Goal: Task Accomplishment & Management: Complete application form

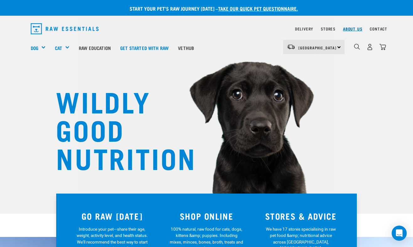
click at [352, 28] on link "About Us" at bounding box center [352, 29] width 19 height 2
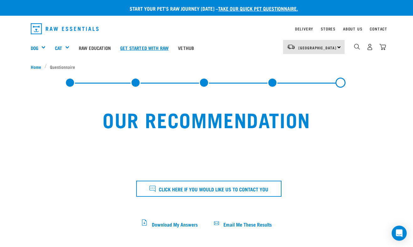
click at [146, 45] on link "Get started with Raw" at bounding box center [145, 47] width 58 height 25
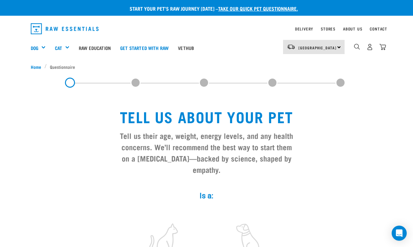
click at [169, 214] on label at bounding box center [163, 239] width 85 height 53
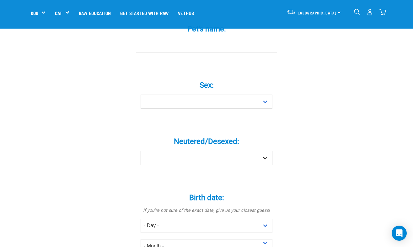
scroll to position [263, 0]
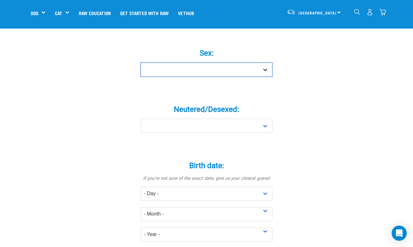
click at [201, 62] on select "Boy Girl" at bounding box center [207, 69] width 132 height 14
select select "boy"
click at [141, 62] on select "Boy Girl" at bounding box center [207, 69] width 132 height 14
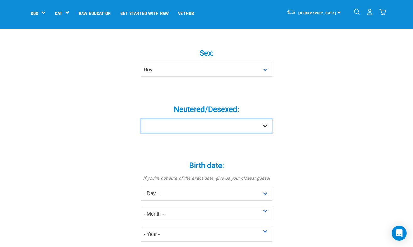
click at [208, 119] on select "Yes No" at bounding box center [207, 126] width 132 height 14
select select "yes"
click at [141, 119] on select "Yes No" at bounding box center [207, 126] width 132 height 14
click at [199, 119] on select "Yes No" at bounding box center [207, 126] width 132 height 14
click at [141, 119] on select "Yes No" at bounding box center [207, 126] width 132 height 14
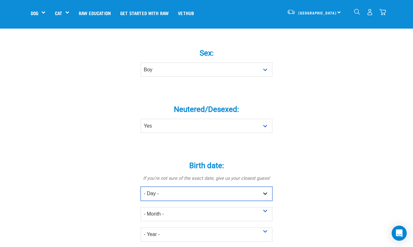
click at [193, 187] on select "- Day - 1 2 3 4 5 6 7 8 9 10 11 12 13 14 15 16 17 18 19 20 21 22 23 24 25 26 27" at bounding box center [207, 194] width 132 height 14
select select "1"
click at [141, 187] on select "- Day - 1 2 3 4 5 6 7 8 9 10 11 12 13 14 15 16 17 18 19 20 21 22 23 24 25 26 27" at bounding box center [207, 194] width 132 height 14
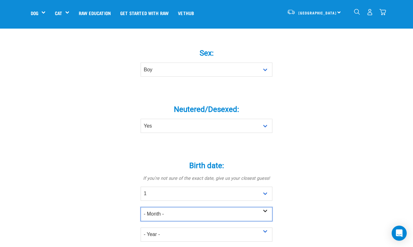
click at [181, 207] on select "- Month - January February March April May June July August September October N…" at bounding box center [207, 214] width 132 height 14
select select "January"
click at [141, 207] on select "- Month - January February March April May June July August September October N…" at bounding box center [207, 214] width 132 height 14
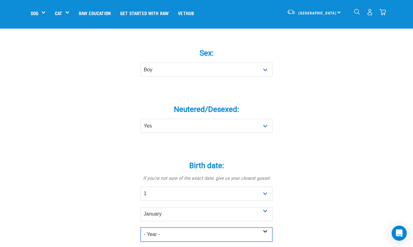
click at [180, 227] on select "- Year - 2025 2024 2023 2022 2021 2020 2019 2018 2017 2016 2015 2014 2013 2012" at bounding box center [207, 234] width 132 height 14
select select "2025"
click at [141, 227] on select "- Year - 2025 2024 2023 2022 2021 2020 2019 2018 2017 2016 2015 2014 2013 2012" at bounding box center [207, 234] width 132 height 14
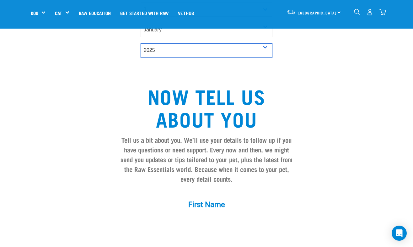
scroll to position [484, 0]
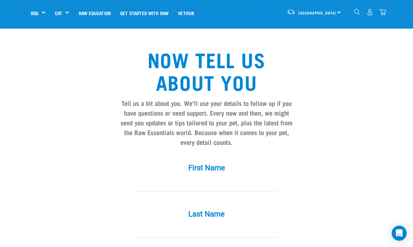
click at [191, 177] on input "First Name *" at bounding box center [206, 184] width 141 height 14
type input "asd"
click at [188, 223] on input "Last Name *" at bounding box center [206, 230] width 141 height 14
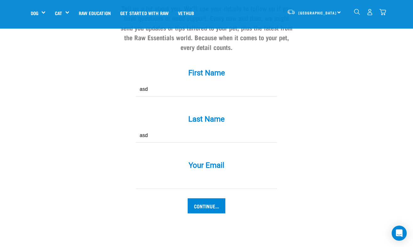
scroll to position [611, 0]
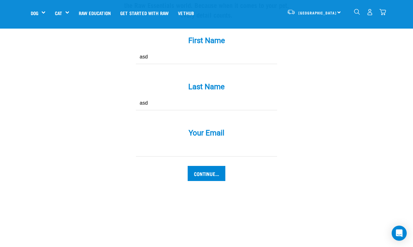
type input "asd"
click at [199, 142] on input "Your Email *" at bounding box center [206, 149] width 141 height 14
type input "asd@asd.com"
click at [209, 166] on input "Continue..." at bounding box center [207, 173] width 38 height 15
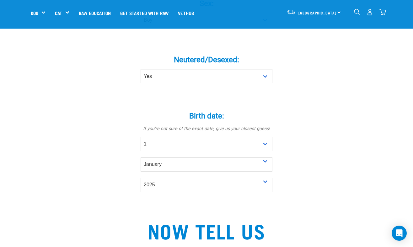
scroll to position [345, 0]
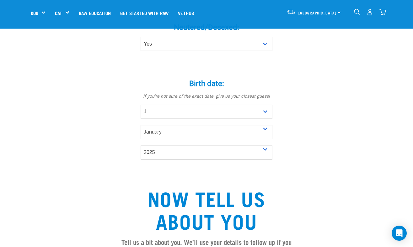
type input "asdsad"
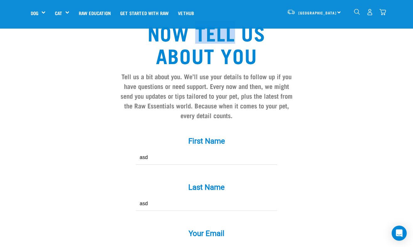
scroll to position [576, 0]
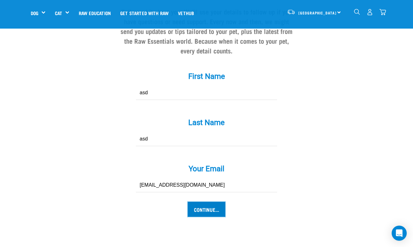
click at [203, 202] on input "Continue..." at bounding box center [207, 209] width 38 height 15
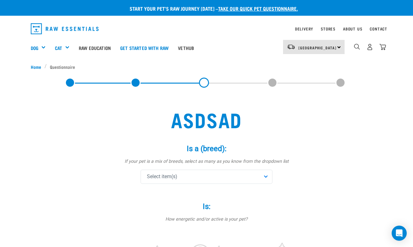
click at [199, 176] on div "Select item(s)" at bounding box center [207, 177] width 132 height 14
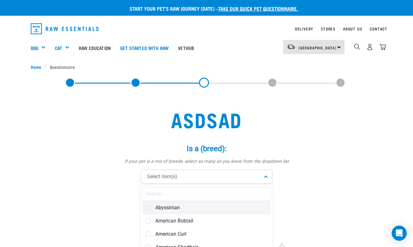
click at [149, 209] on span at bounding box center [148, 207] width 5 height 5
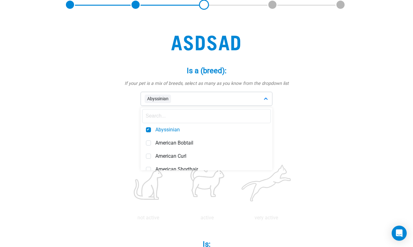
scroll to position [110, 0]
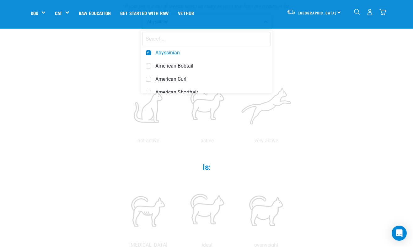
click at [330, 120] on div "asdsad Is a (breed): * If your pet is a mix of breeds, select as many as you kn…" at bounding box center [207, 230] width 352 height 580
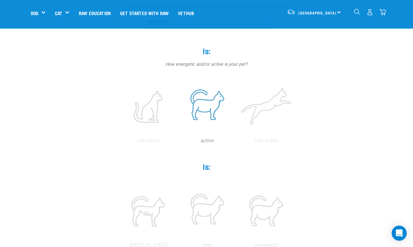
click at [201, 108] on label at bounding box center [207, 106] width 57 height 53
click at [178, 142] on input "radio" at bounding box center [178, 142] width 0 height 0
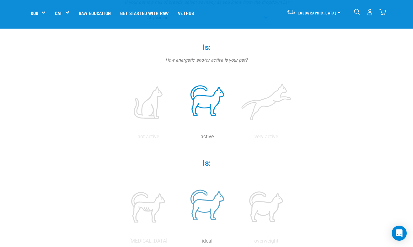
click at [209, 198] on label at bounding box center [207, 206] width 57 height 53
click at [178, 242] on input "radio" at bounding box center [178, 242] width 0 height 0
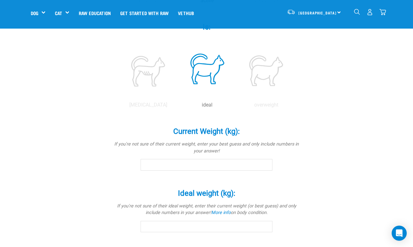
scroll to position [282, 0]
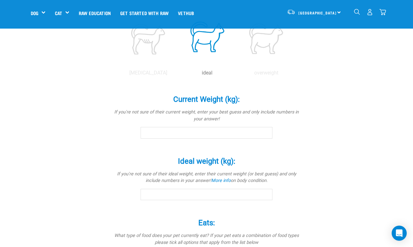
click at [192, 132] on input "Current Weight (kg): *" at bounding box center [207, 132] width 132 height 11
type input "10"
click at [193, 198] on input "Ideal weight (kg): *" at bounding box center [207, 194] width 132 height 11
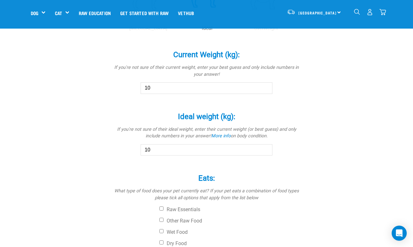
scroll to position [437, 0]
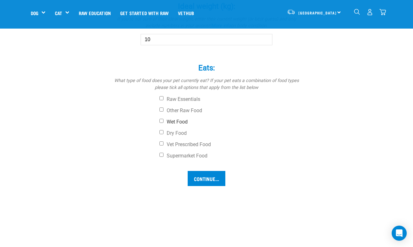
type input "10"
click at [161, 121] on input "Wet Food" at bounding box center [162, 121] width 4 height 4
checkbox input "true"
click at [211, 179] on input "Continue..." at bounding box center [207, 178] width 38 height 15
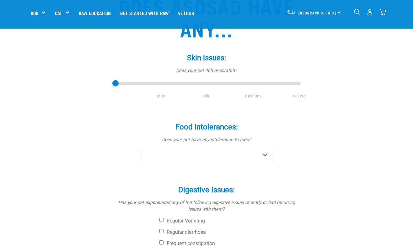
scroll to position [101, 0]
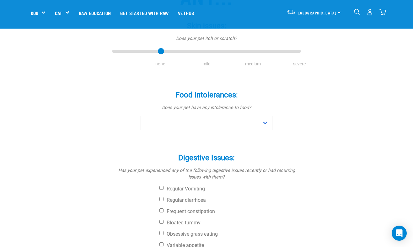
type input "1"
click at [160, 52] on input "range" at bounding box center [206, 51] width 188 height 9
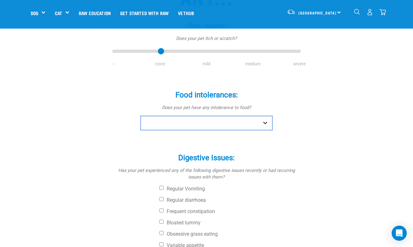
click at [193, 124] on select "No Yes" at bounding box center [207, 123] width 132 height 14
select select "no"
click at [141, 116] on select "No Yes" at bounding box center [207, 123] width 132 height 14
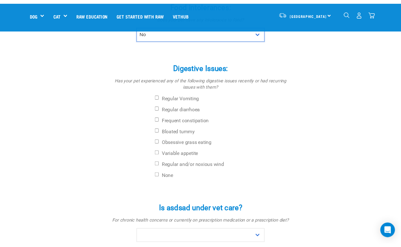
scroll to position [224, 0]
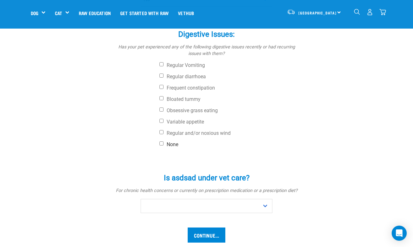
click at [161, 144] on input "None" at bounding box center [162, 143] width 4 height 4
checkbox input "true"
click at [192, 209] on select "No Yes" at bounding box center [207, 206] width 132 height 14
select select "no"
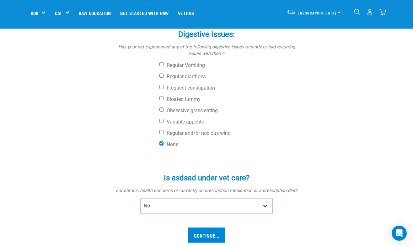
click at [141, 199] on select "No Yes" at bounding box center [207, 206] width 132 height 14
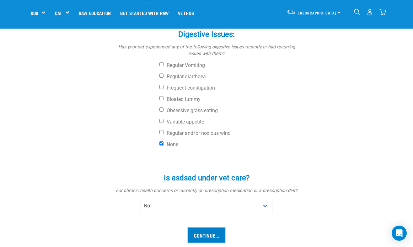
click at [208, 234] on input "Continue..." at bounding box center [207, 234] width 38 height 15
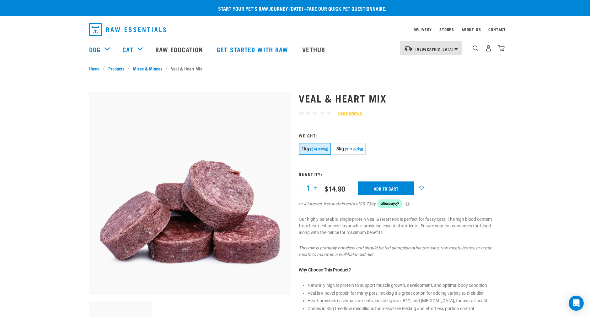
click at [190, 67] on li "Veal & Heart Mix" at bounding box center [186, 68] width 40 height 7
click at [187, 69] on li "Veal & Heart Mix" at bounding box center [186, 68] width 40 height 7
click at [188, 69] on li "Veal & Heart Mix" at bounding box center [186, 68] width 40 height 7
click at [188, 68] on li "Veal & Heart Mix" at bounding box center [186, 68] width 40 height 7
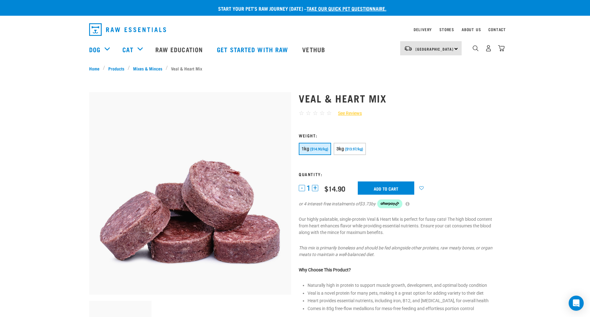
click at [190, 68] on li "Veal & Heart Mix" at bounding box center [186, 68] width 40 height 7
click at [191, 68] on li "Veal & Heart Mix" at bounding box center [186, 68] width 40 height 7
click at [193, 68] on li "Veal & Heart Mix" at bounding box center [186, 68] width 40 height 7
